Goal: Manage account settings

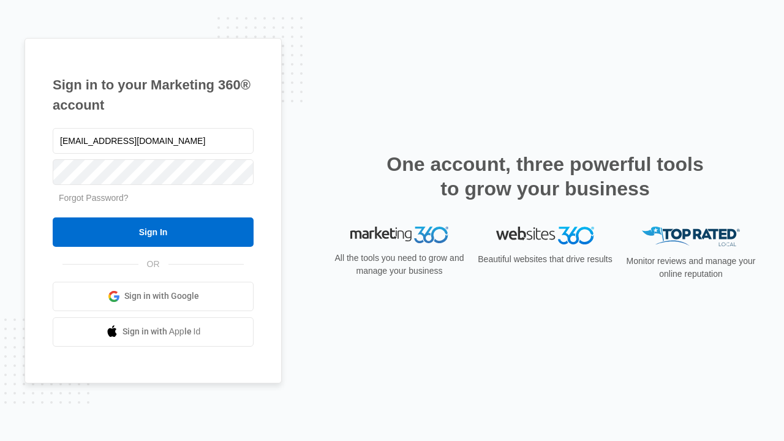
type input "[EMAIL_ADDRESS][DOMAIN_NAME]"
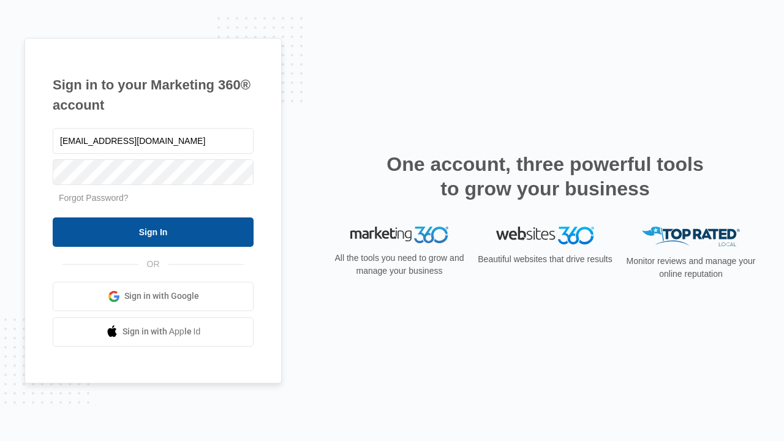
click at [153, 232] on input "Sign In" at bounding box center [153, 231] width 201 height 29
